Goal: Information Seeking & Learning: Learn about a topic

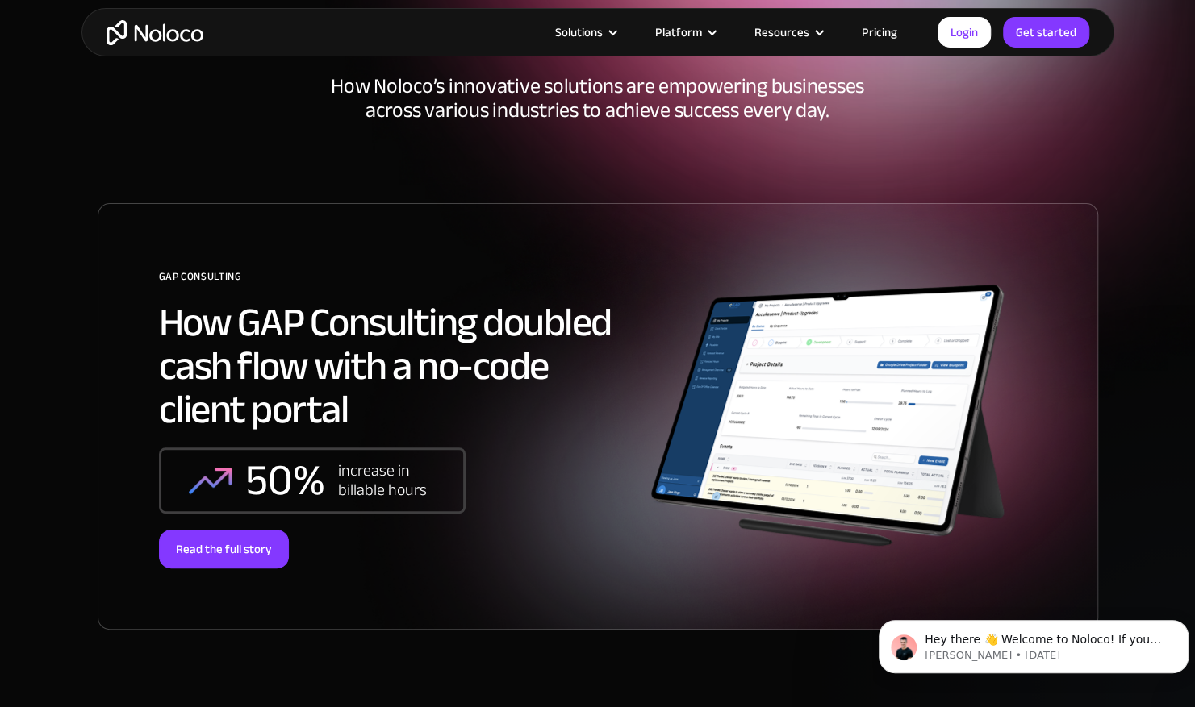
scroll to position [144, 0]
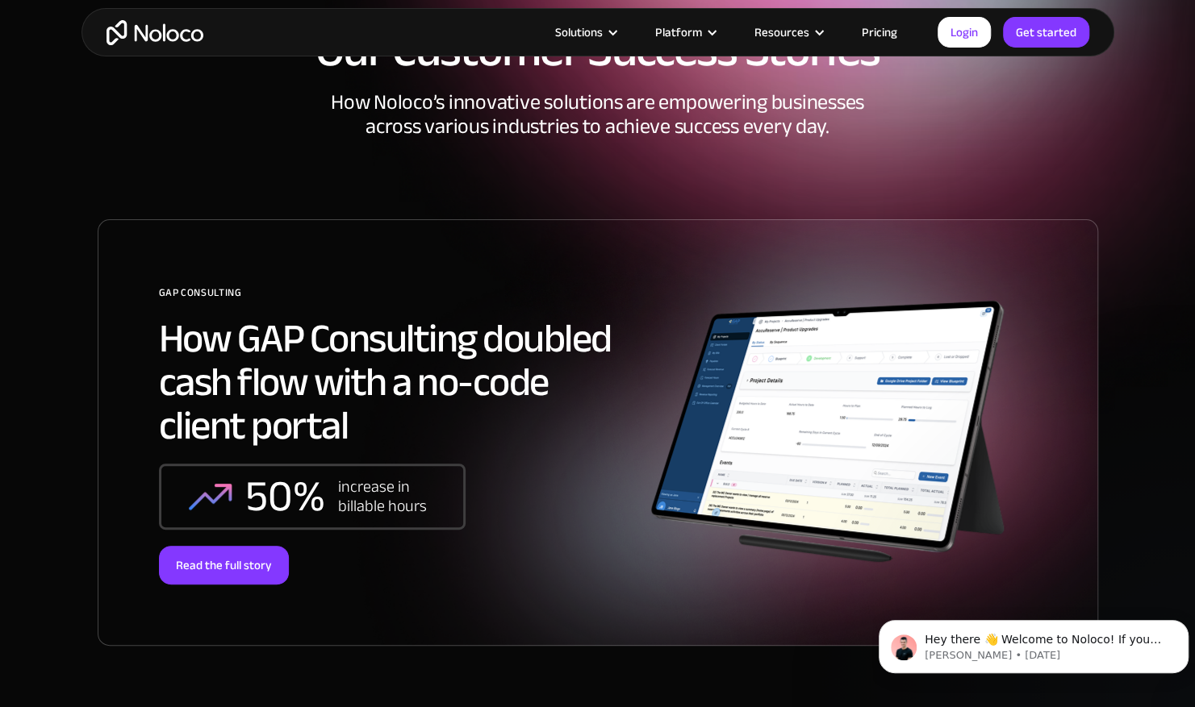
click at [823, 382] on img at bounding box center [830, 433] width 366 height 302
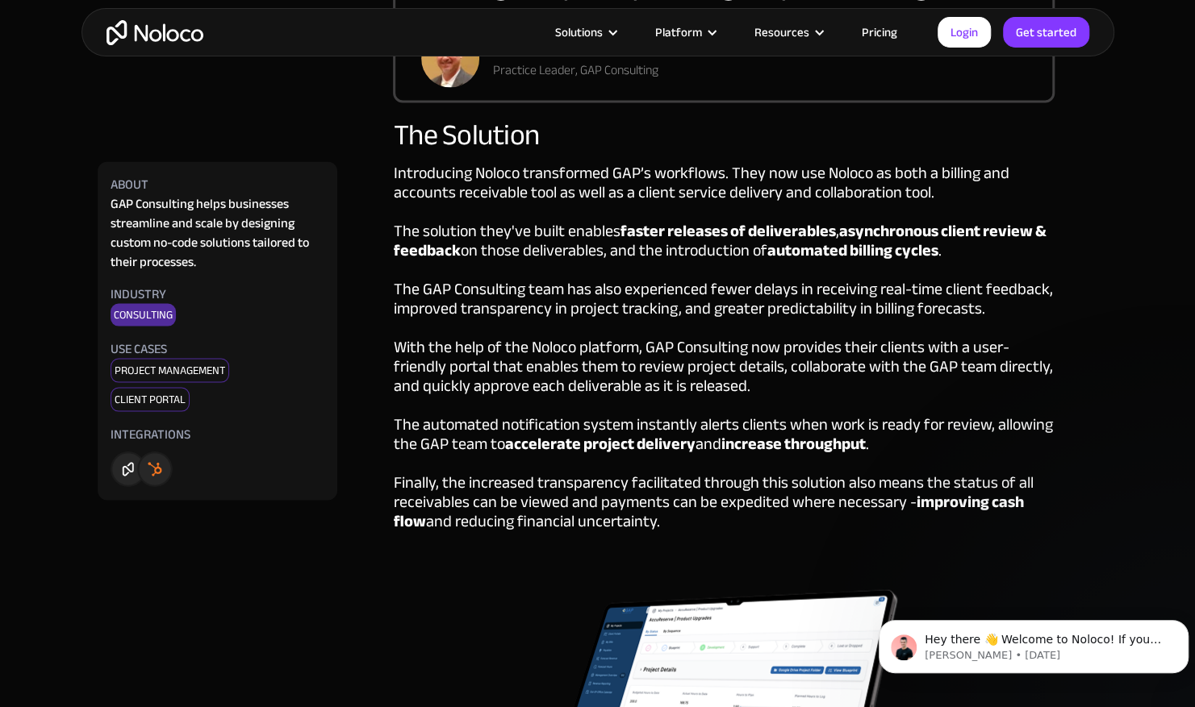
scroll to position [1673, 0]
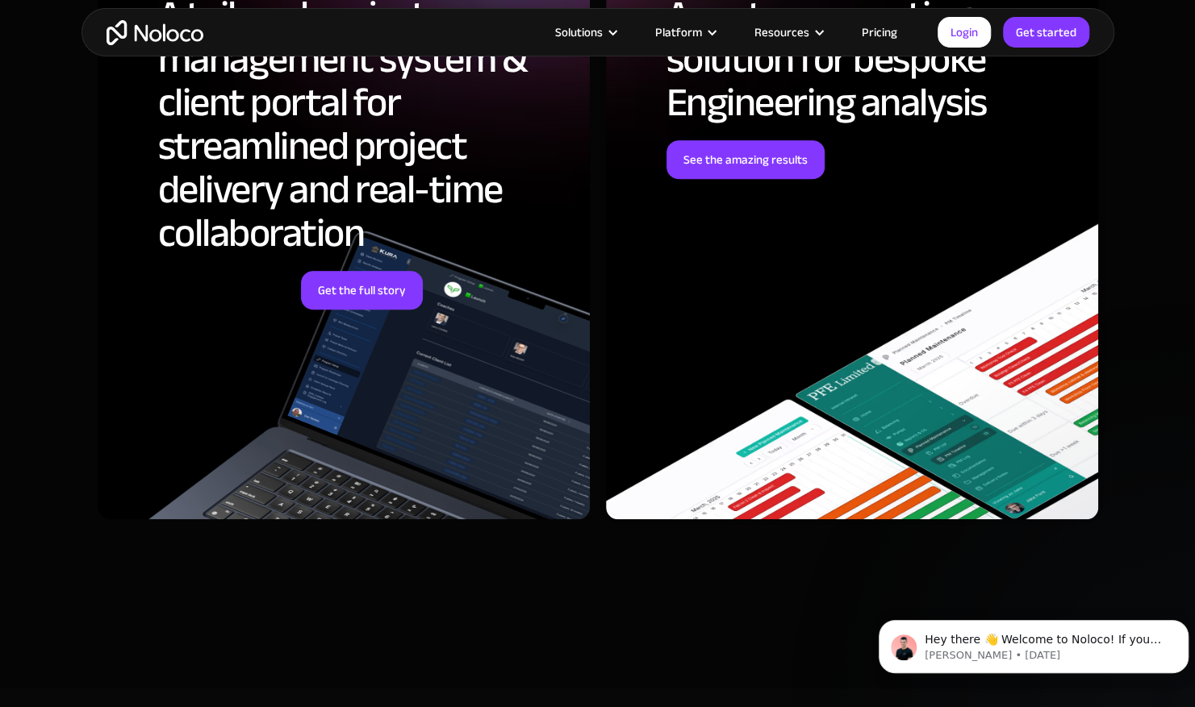
scroll to position [4109, 0]
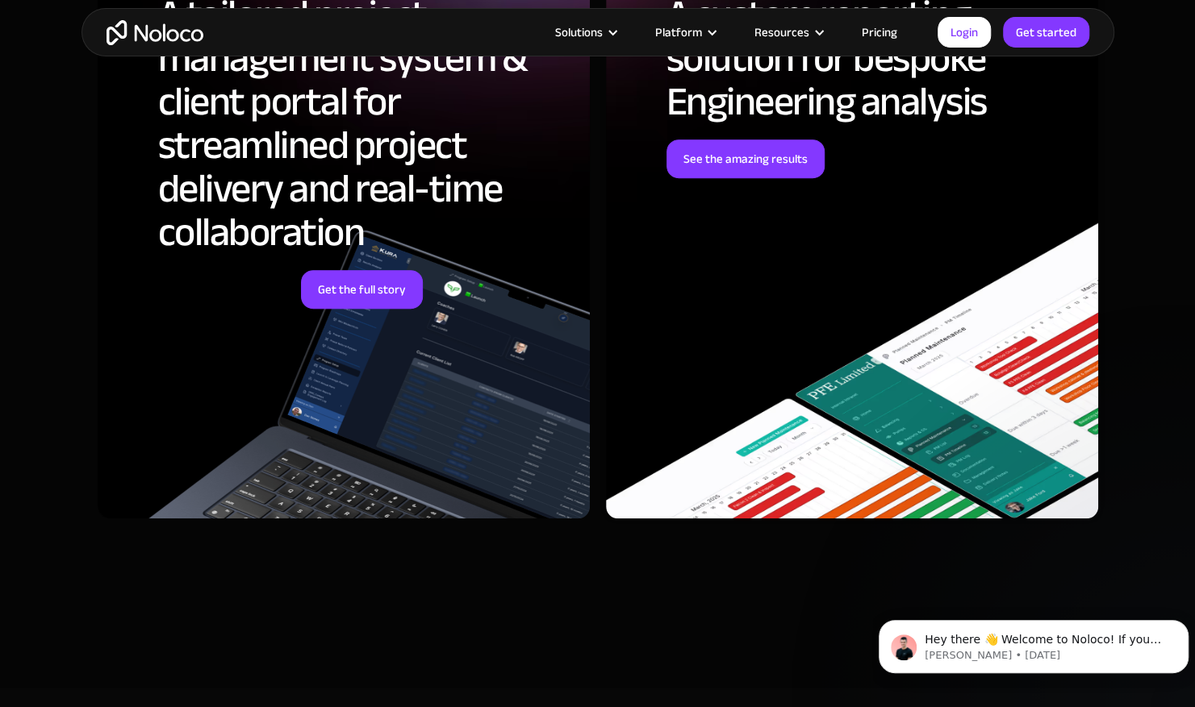
click at [403, 290] on div "GAP Consulting A tailored project management system & client portal for streaml…" at bounding box center [344, 207] width 492 height 623
click at [382, 270] on link "Get the full story" at bounding box center [362, 289] width 122 height 39
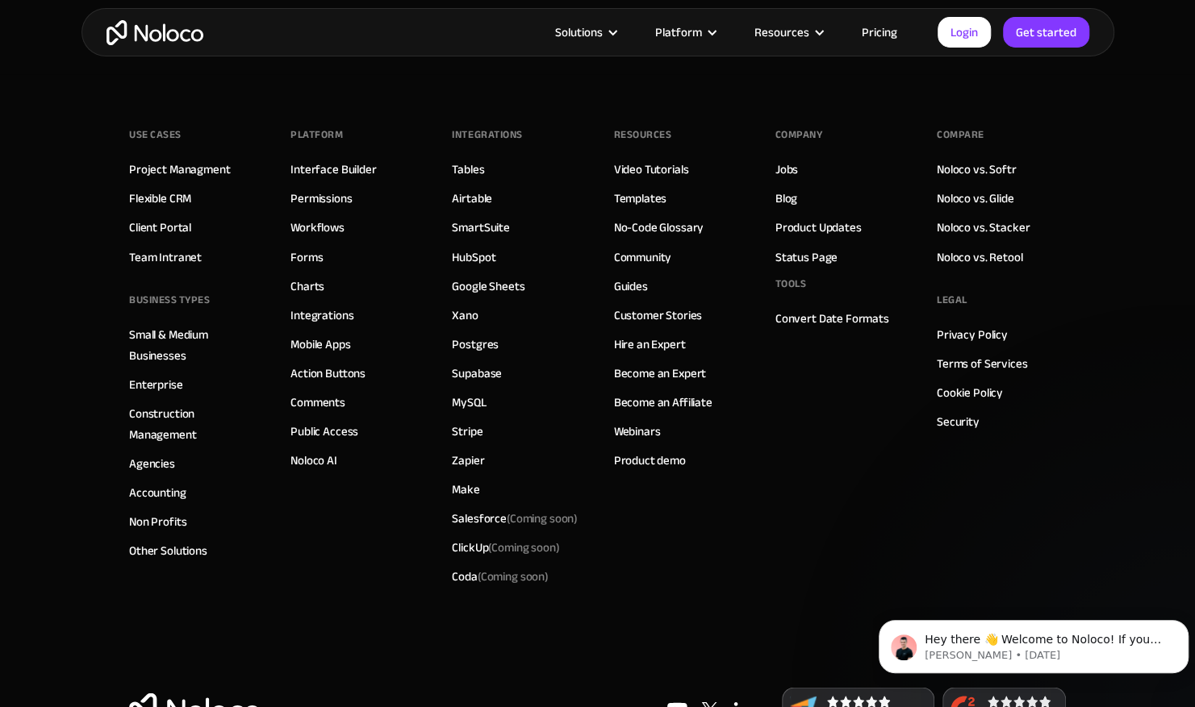
scroll to position [5111, 0]
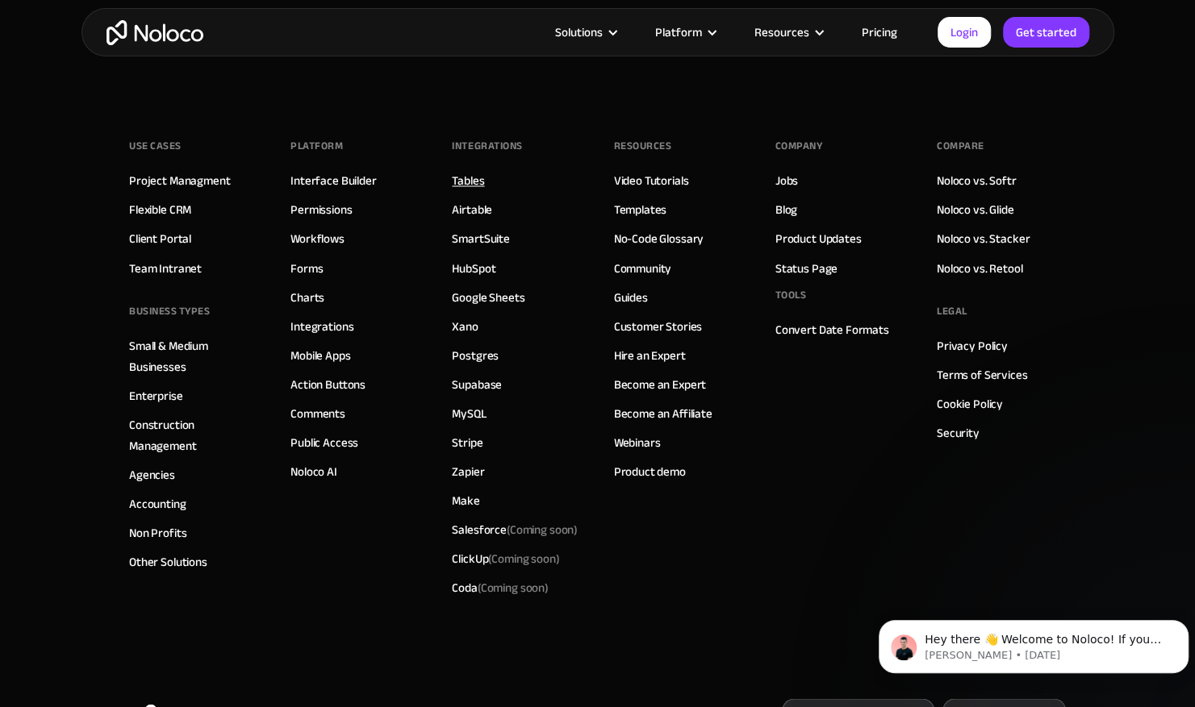
click at [469, 170] on link "Tables" at bounding box center [468, 180] width 32 height 21
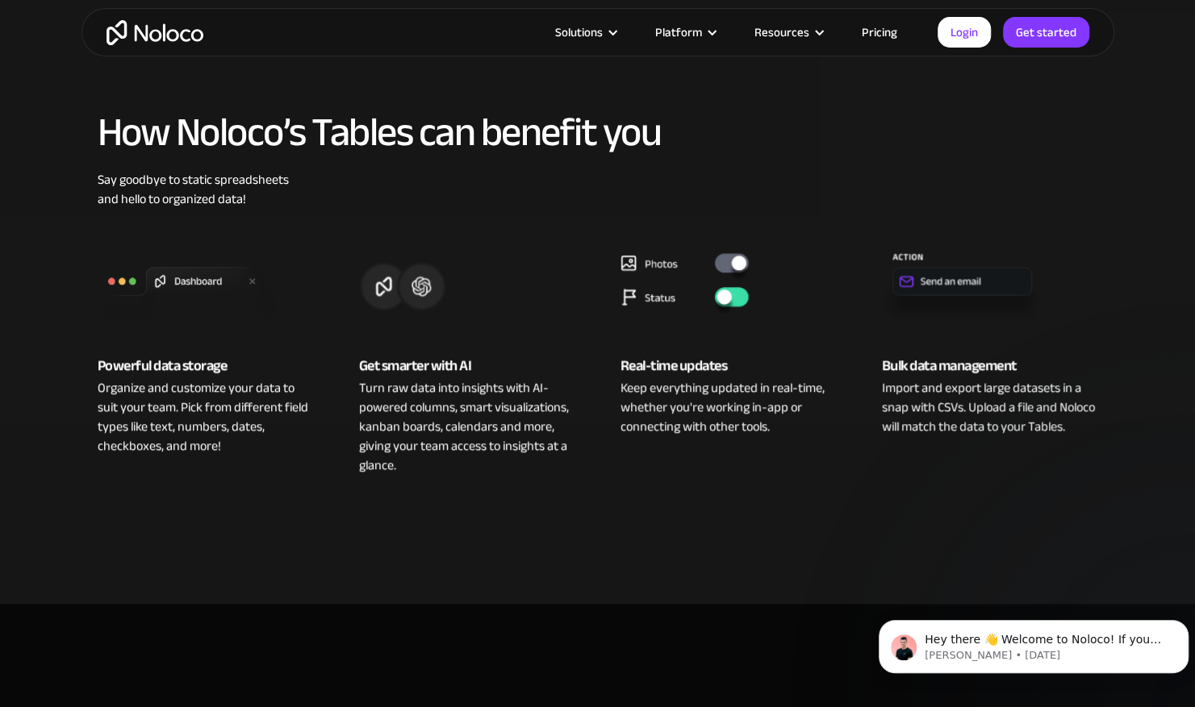
scroll to position [639, 0]
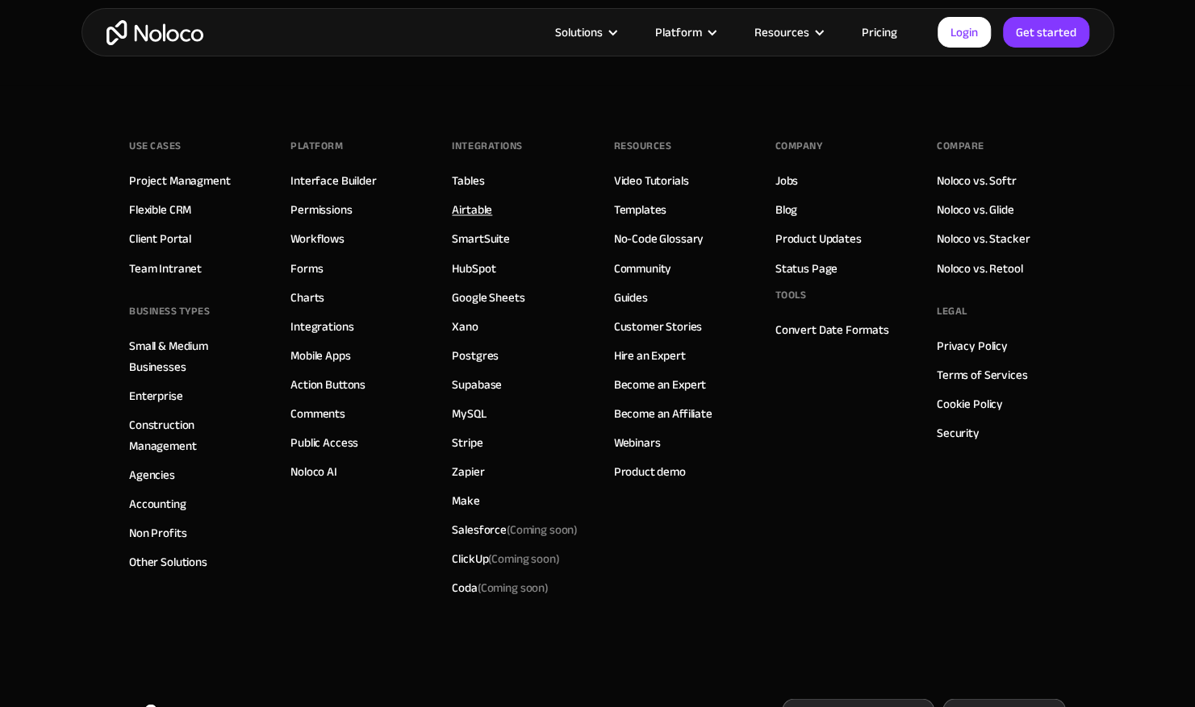
click at [476, 199] on link "Airtable" at bounding box center [472, 209] width 40 height 21
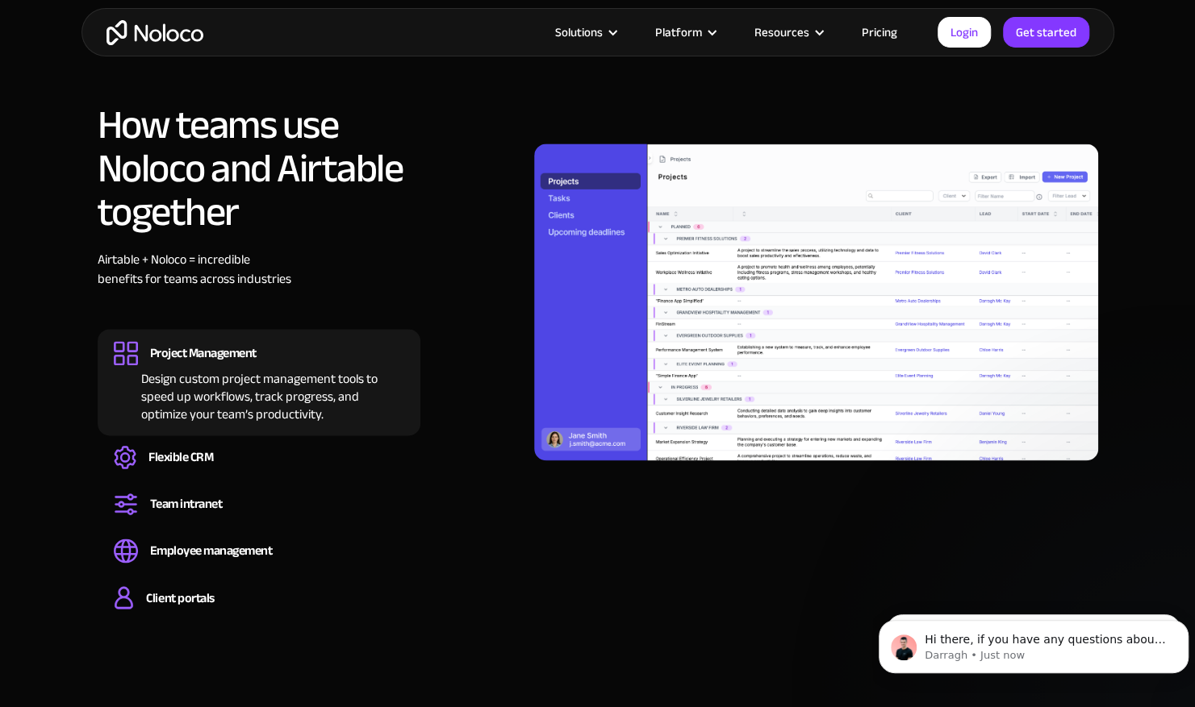
scroll to position [1229, 0]
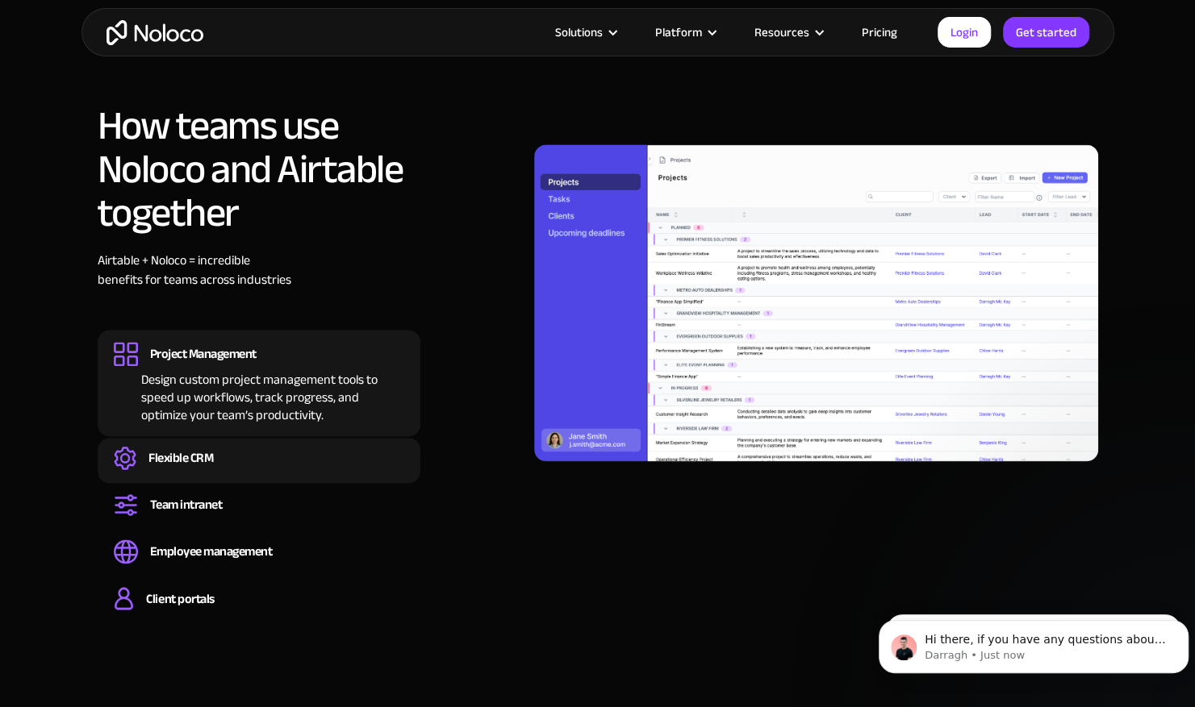
click at [190, 446] on div "Flexible CRM" at bounding box center [259, 458] width 290 height 24
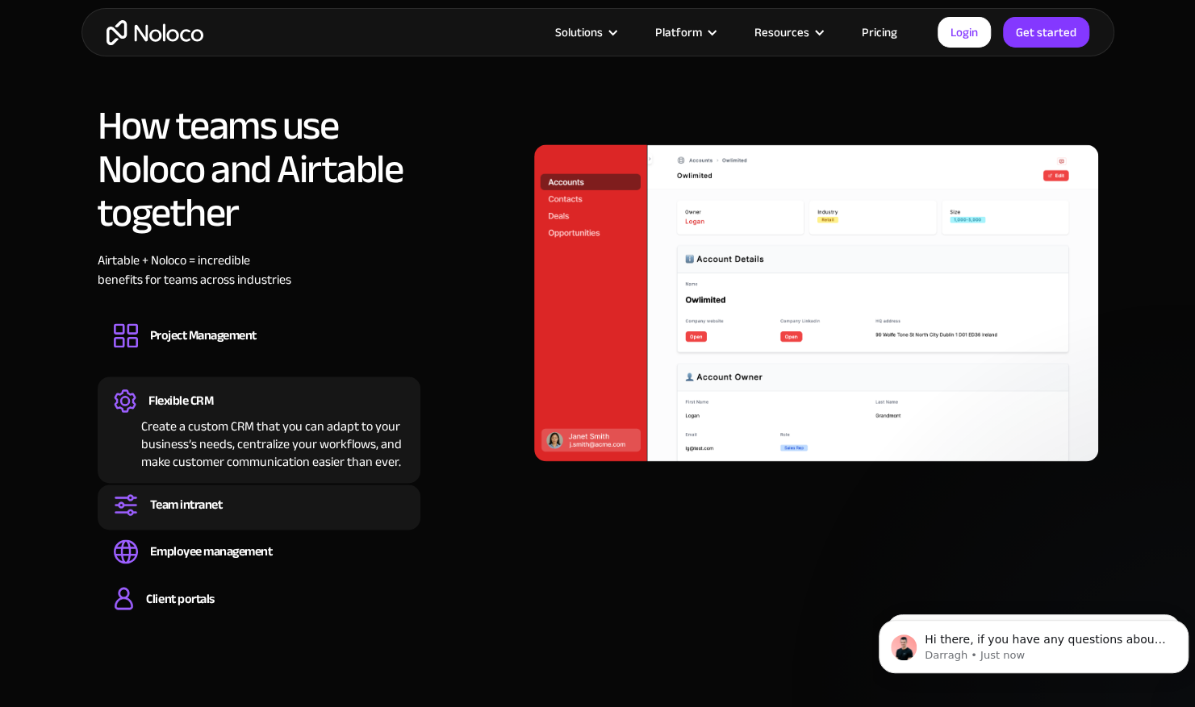
click at [199, 485] on div "Team intranet Set up a central space for your team to collaborate, share inform…" at bounding box center [259, 507] width 323 height 45
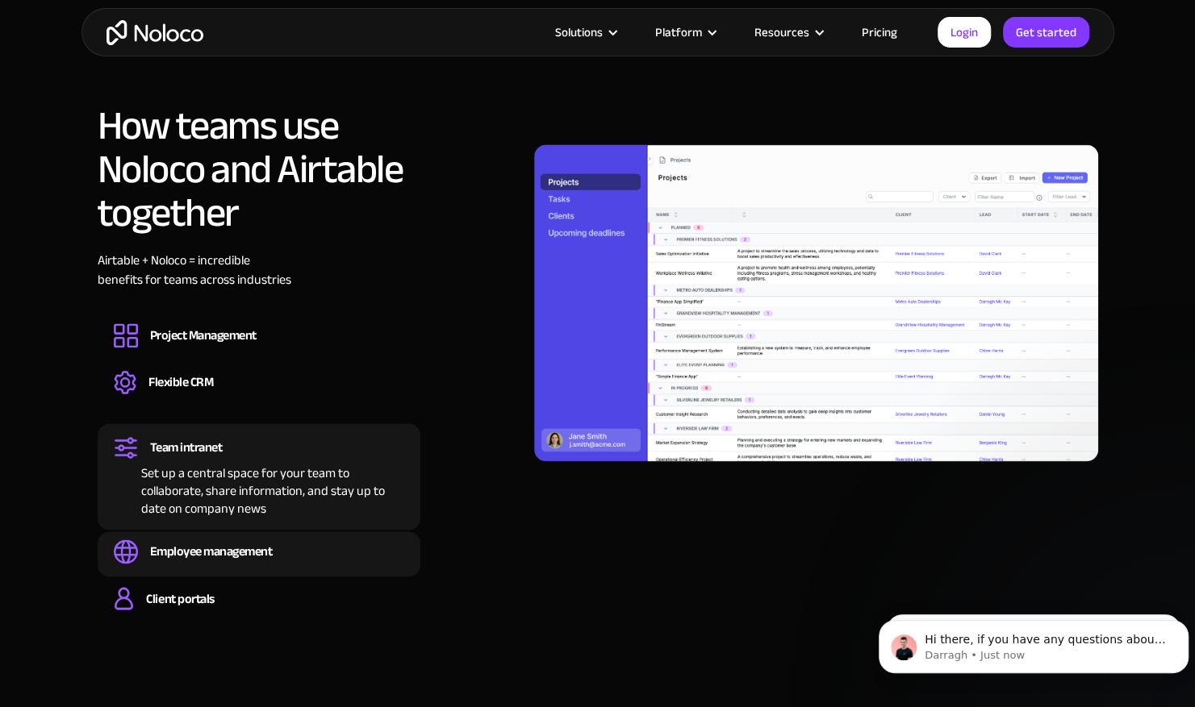
click at [201, 532] on div "Employee management Easily manage employee information, track performance, and …" at bounding box center [259, 554] width 323 height 45
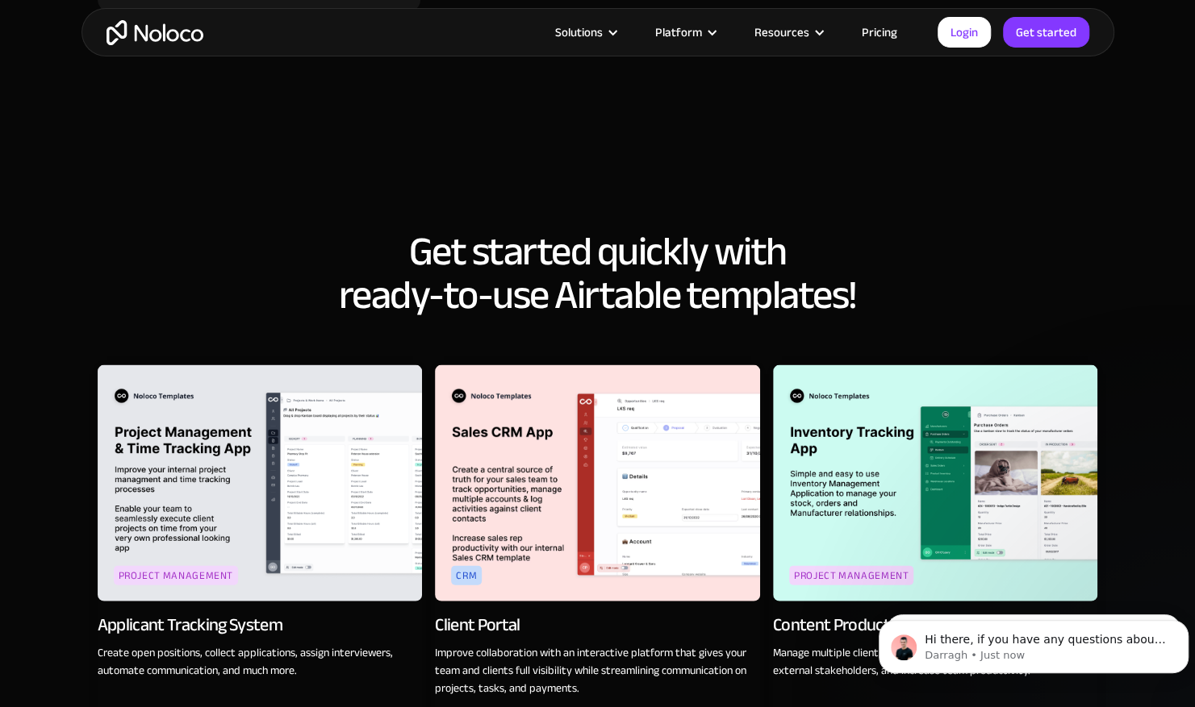
scroll to position [1795, 0]
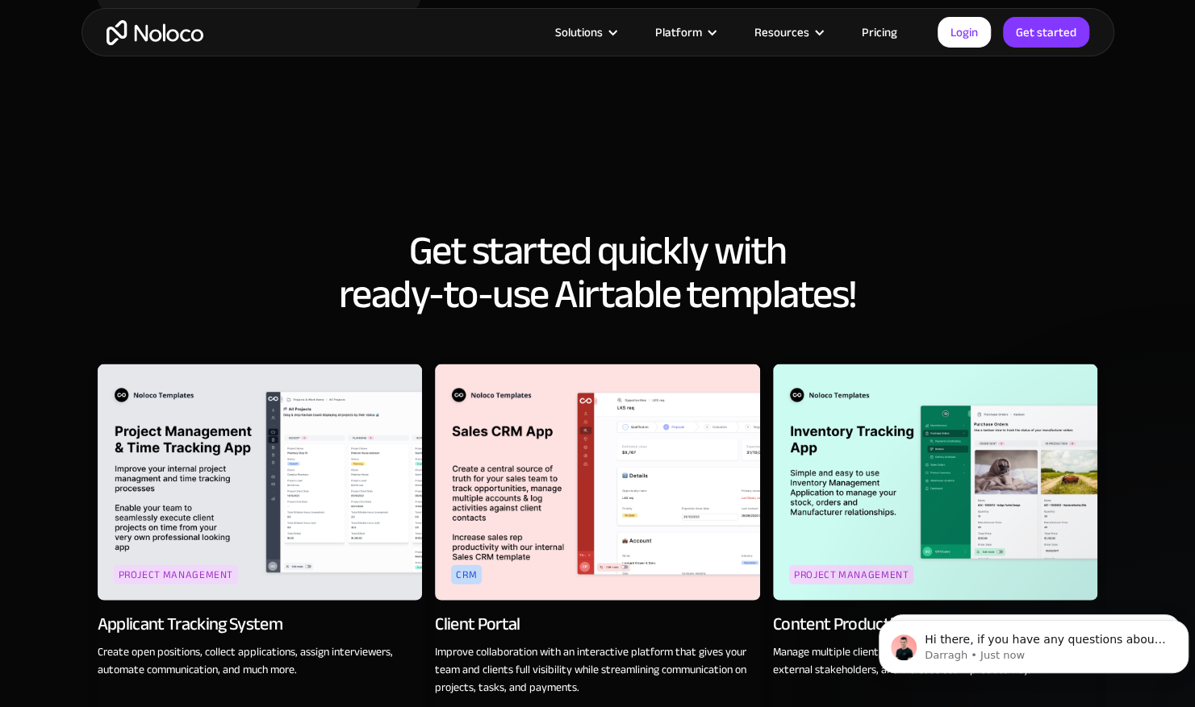
click at [484, 492] on img at bounding box center [597, 483] width 325 height 236
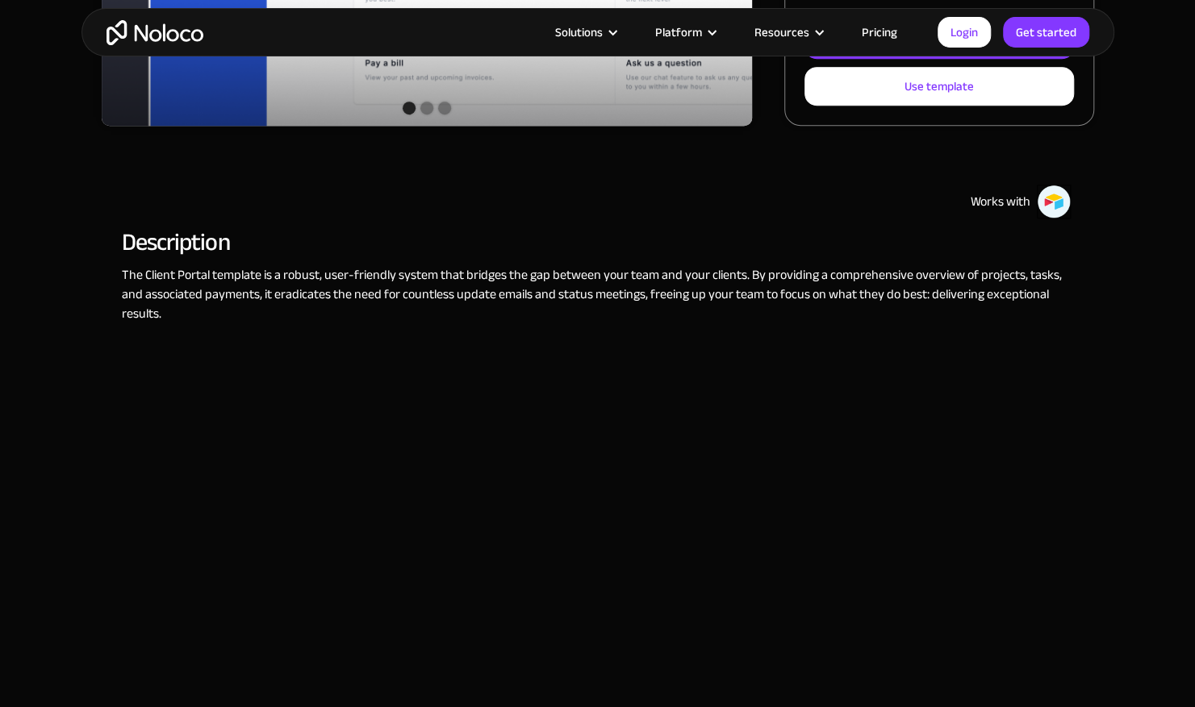
scroll to position [566, 0]
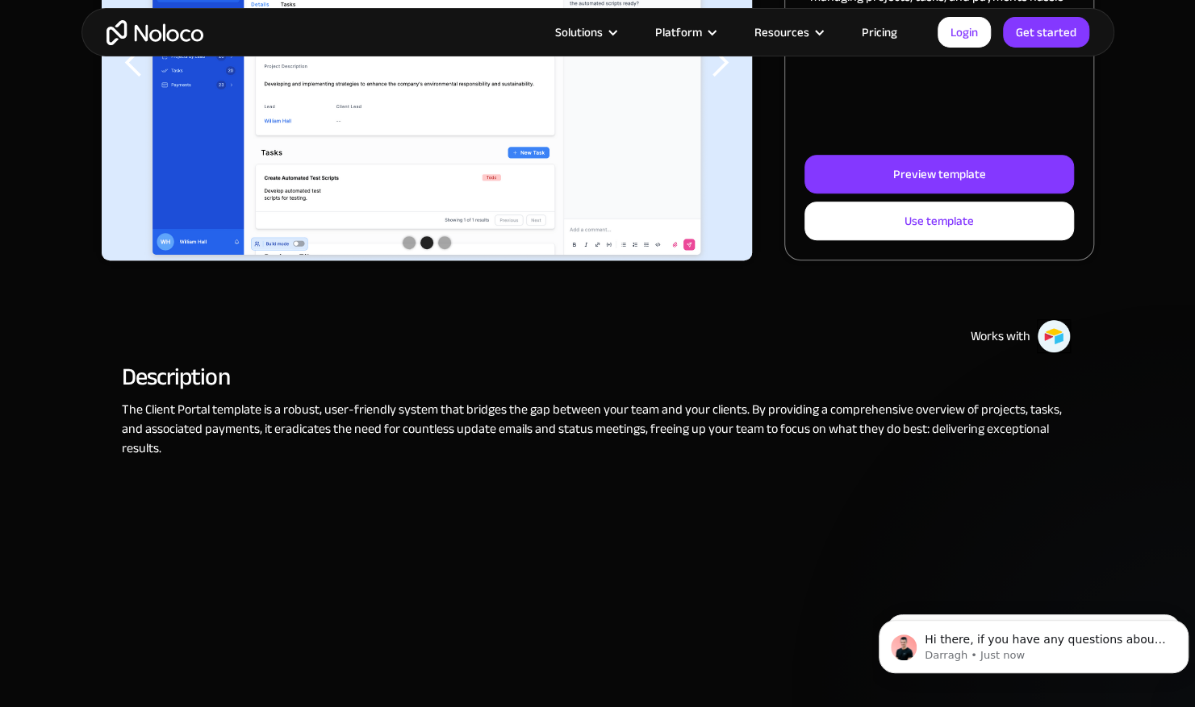
scroll to position [401, 0]
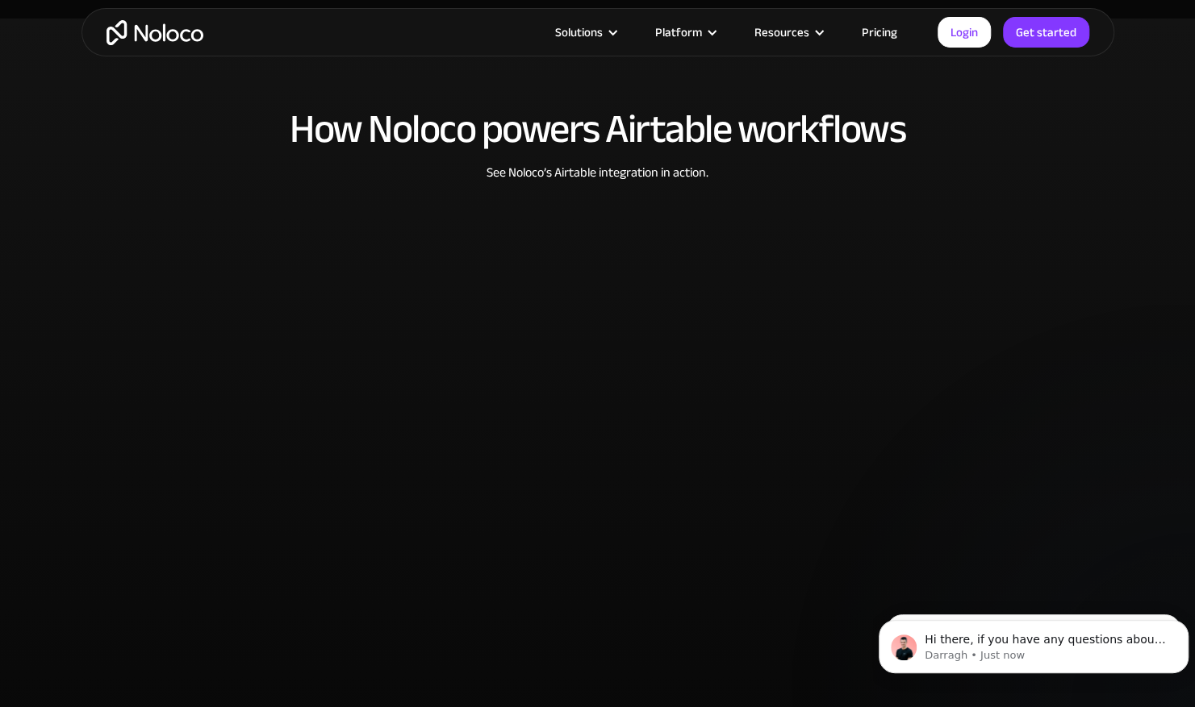
scroll to position [3279, 0]
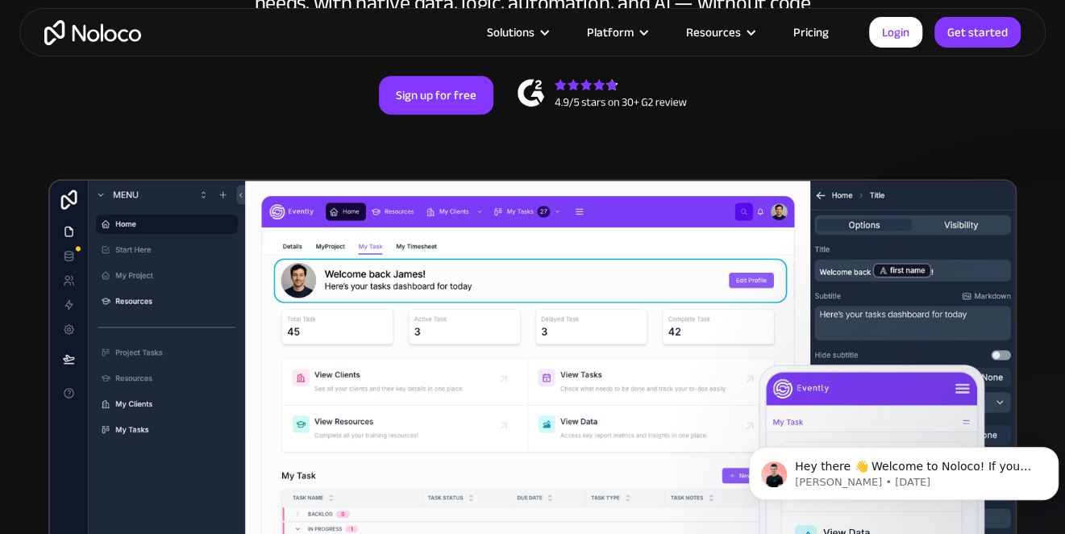
scroll to position [508, 0]
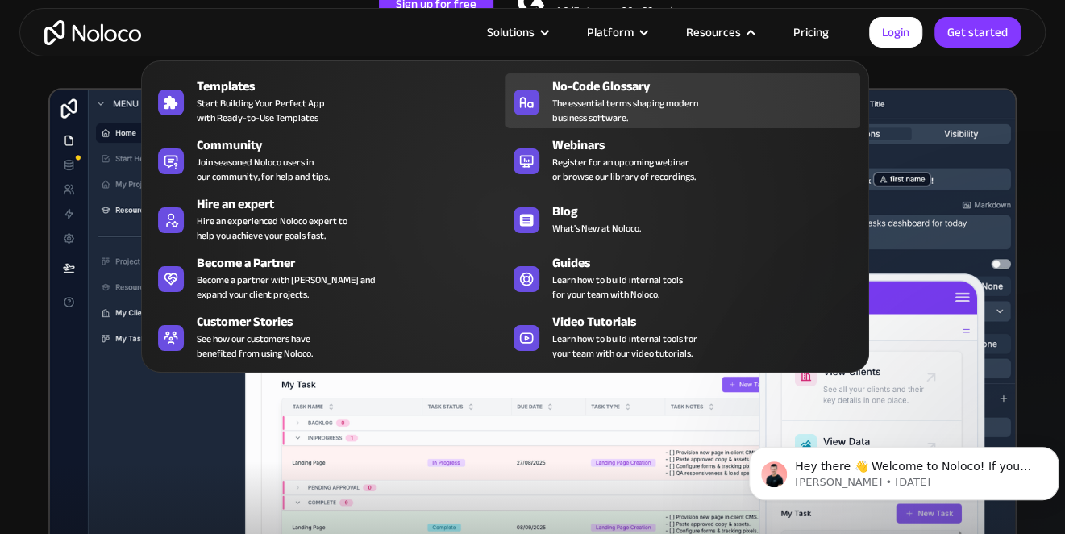
click at [616, 85] on div "No-Code Glossary" at bounding box center [709, 86] width 315 height 19
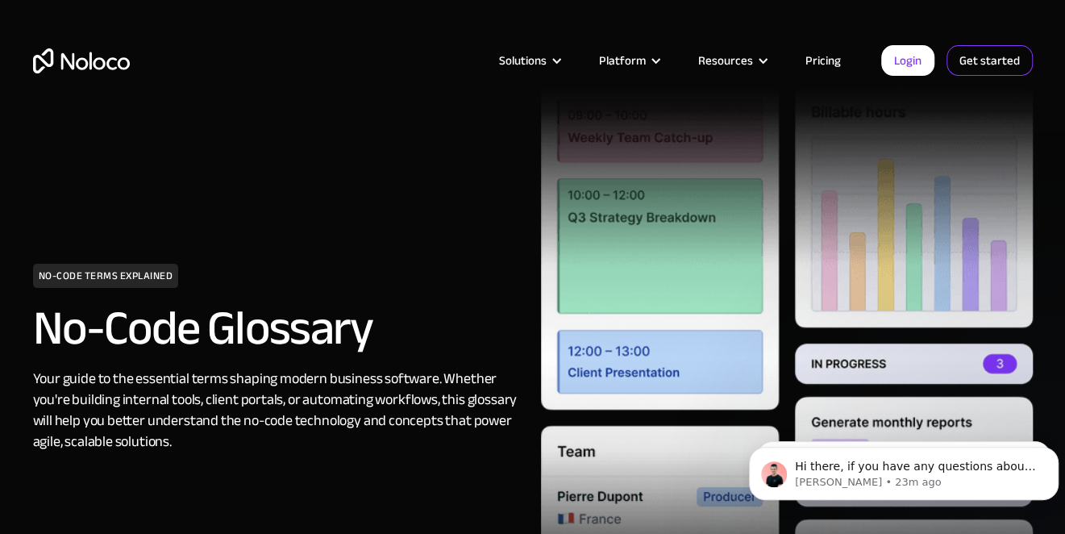
click at [979, 65] on link "Get started" at bounding box center [990, 60] width 86 height 31
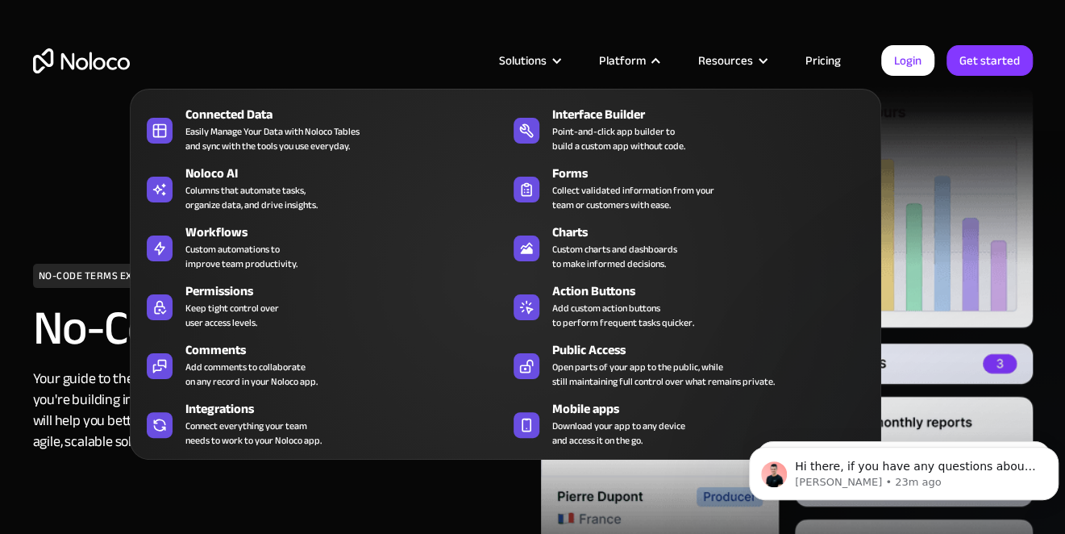
click at [642, 58] on div "Platform" at bounding box center [622, 60] width 47 height 21
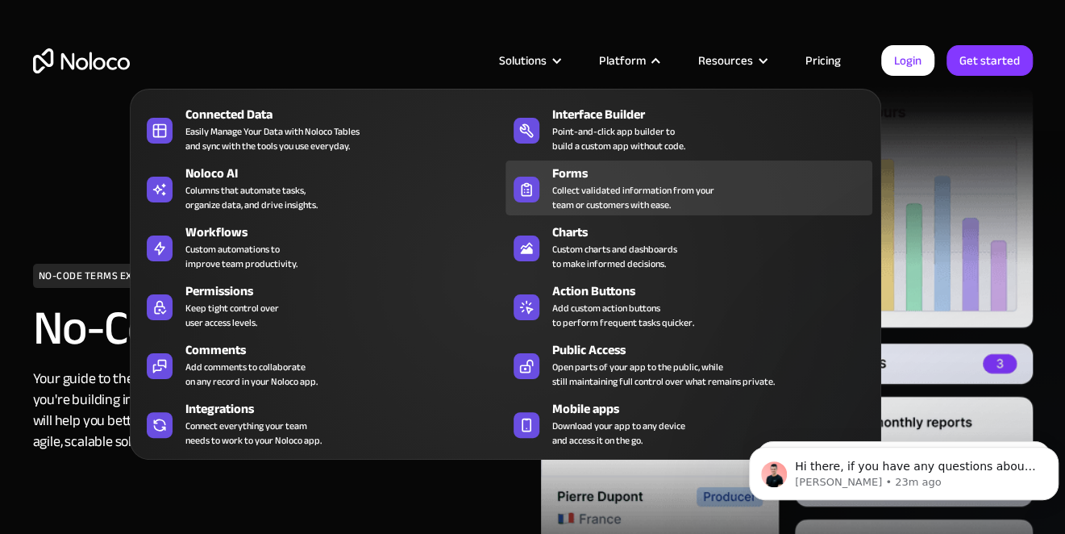
click at [561, 183] on div "Collect validated information from your team or customers with ease." at bounding box center [633, 197] width 162 height 29
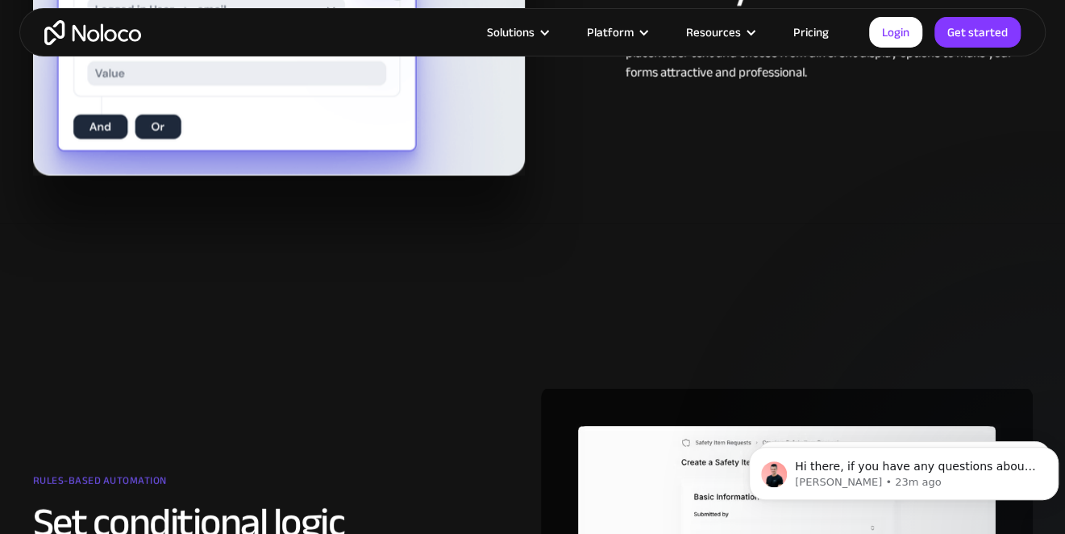
scroll to position [2087, 0]
